Goal: Information Seeking & Learning: Learn about a topic

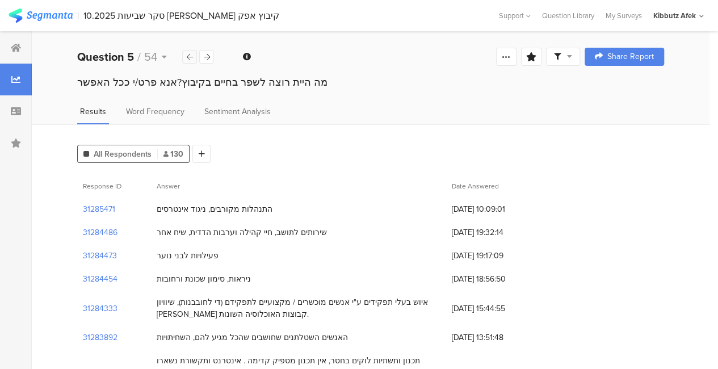
click at [193, 55] on div at bounding box center [189, 57] width 15 height 14
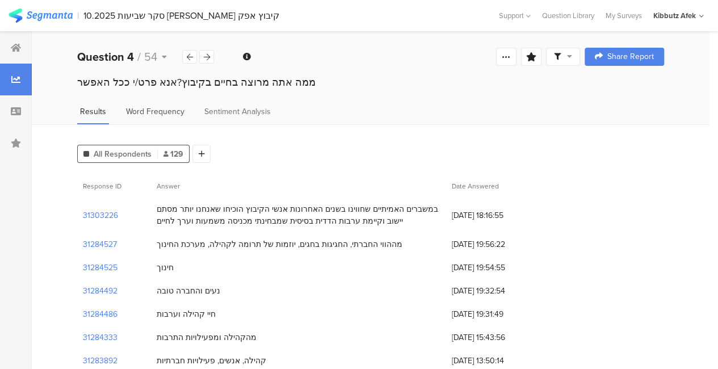
click at [160, 111] on span "Word Frequency" at bounding box center [155, 112] width 58 height 12
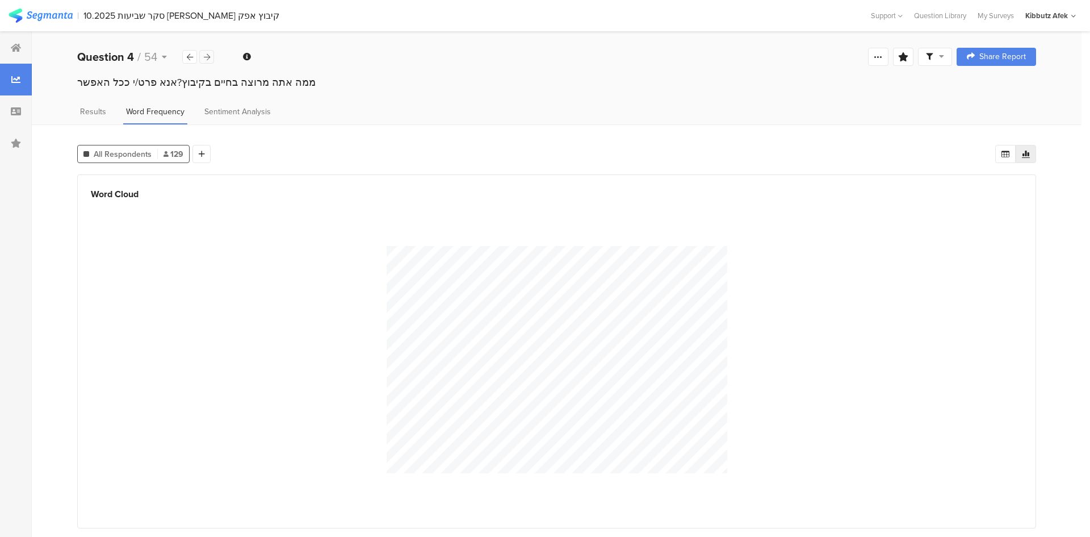
click at [207, 56] on icon at bounding box center [207, 56] width 6 height 7
click at [187, 60] on icon at bounding box center [190, 56] width 6 height 7
click at [206, 59] on icon at bounding box center [207, 56] width 6 height 7
